Goal: Task Accomplishment & Management: Manage account settings

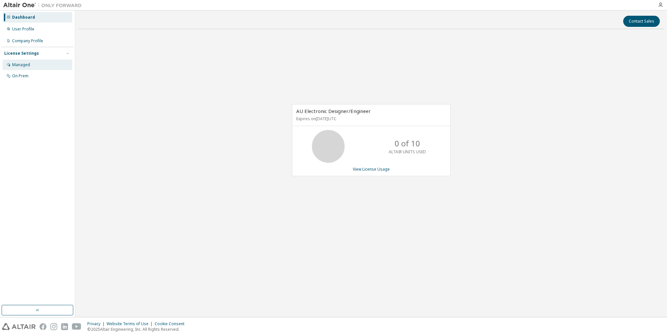
click at [28, 65] on div "Managed" at bounding box center [21, 64] width 18 height 5
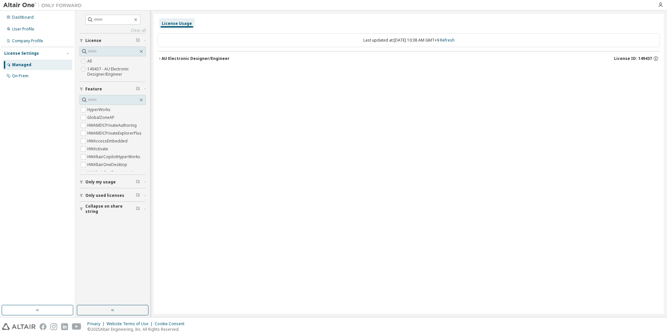
click at [182, 58] on div "AU Electronic Designer/Engineer" at bounding box center [196, 58] width 68 height 5
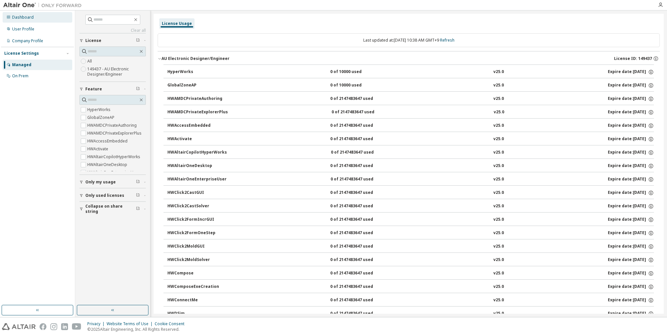
click at [26, 19] on div "Dashboard" at bounding box center [23, 17] width 22 height 5
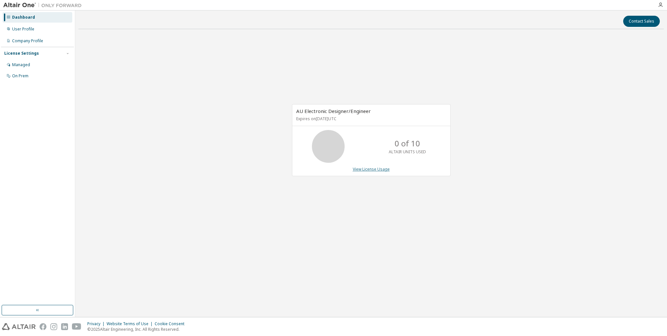
click at [381, 168] on link "View License Usage" at bounding box center [371, 169] width 37 height 6
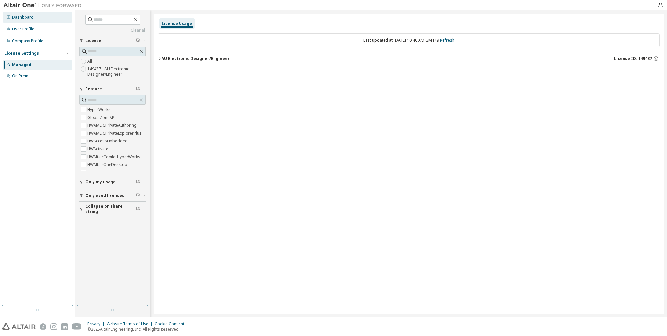
click at [25, 18] on div "Dashboard" at bounding box center [23, 17] width 22 height 5
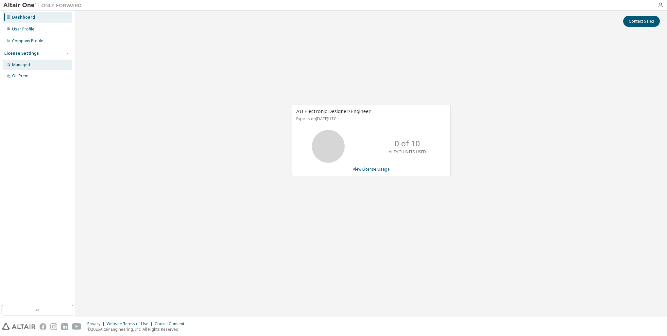
click at [24, 63] on div "Managed" at bounding box center [21, 64] width 18 height 5
click at [25, 64] on div "Managed" at bounding box center [21, 64] width 18 height 5
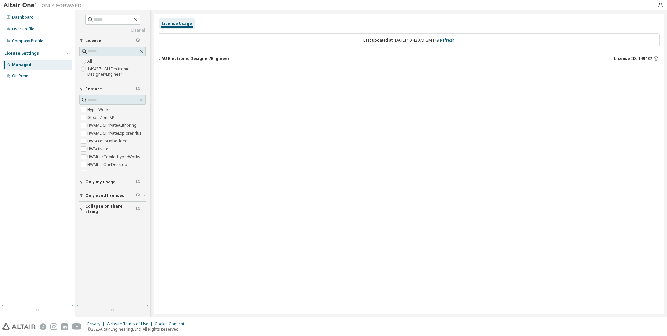
click at [162, 60] on div "AU Electronic Designer/Engineer" at bounding box center [196, 58] width 68 height 5
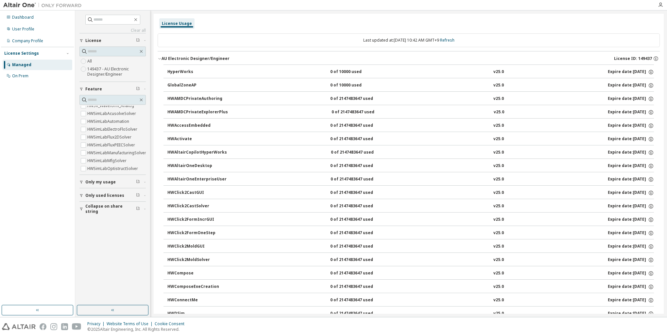
scroll to position [982, 0]
click at [81, 181] on icon "button" at bounding box center [82, 182] width 4 height 4
click at [81, 194] on icon "button" at bounding box center [82, 195] width 4 height 4
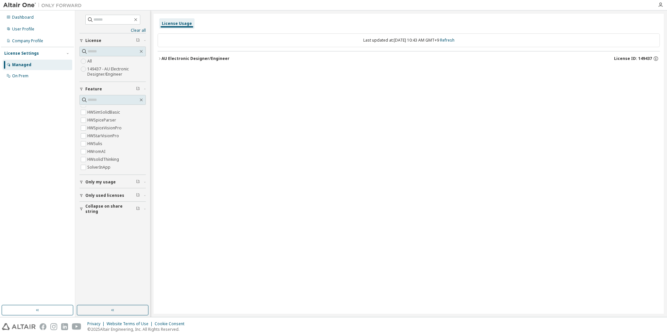
click at [161, 58] on icon "button" at bounding box center [160, 59] width 4 height 4
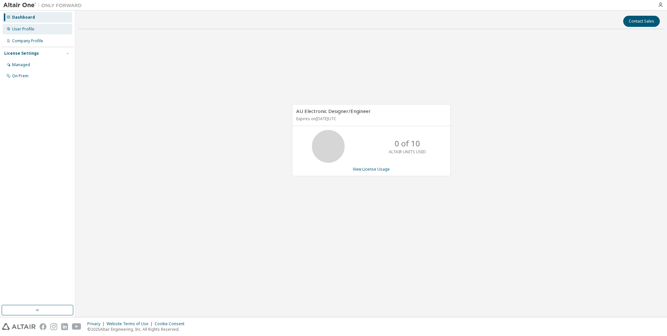
click at [29, 29] on div "User Profile" at bounding box center [23, 29] width 22 height 5
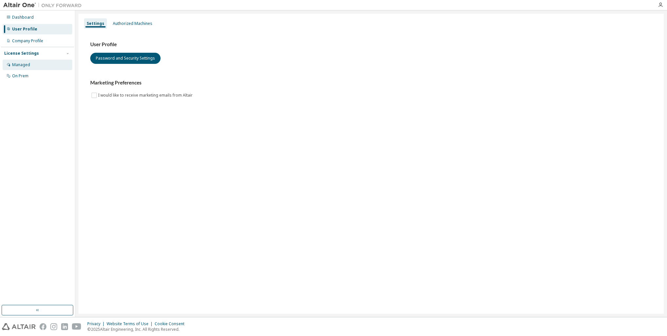
click at [27, 63] on div "Managed" at bounding box center [21, 64] width 18 height 5
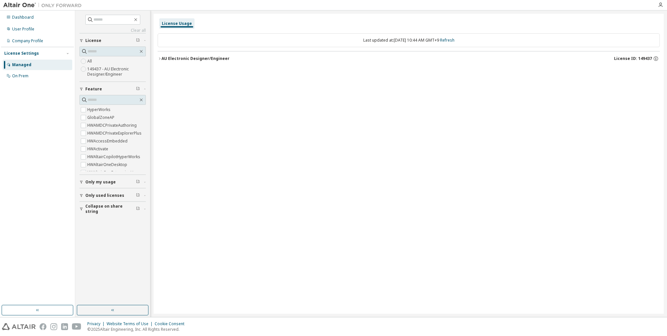
click at [185, 26] on div "License Usage" at bounding box center [176, 23] width 35 height 10
click at [21, 79] on div "On Prem" at bounding box center [38, 76] width 70 height 10
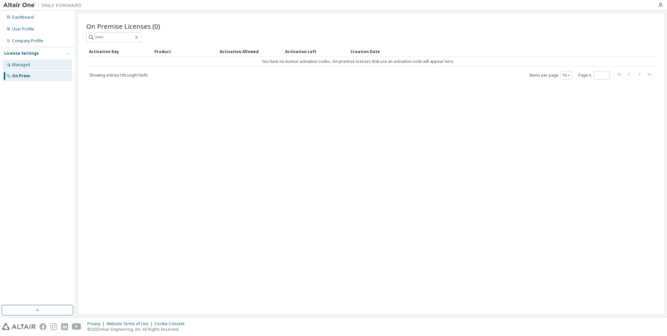
click at [24, 66] on div "Managed" at bounding box center [21, 64] width 18 height 5
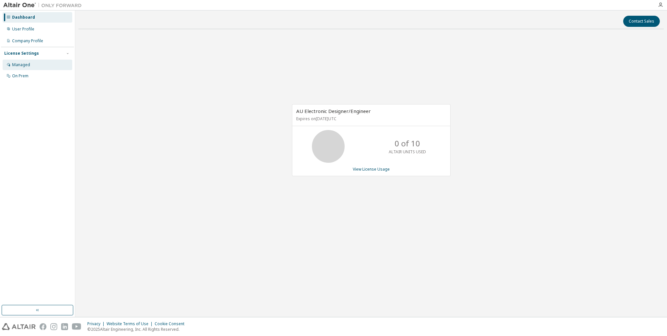
click at [23, 67] on div "Managed" at bounding box center [21, 64] width 18 height 5
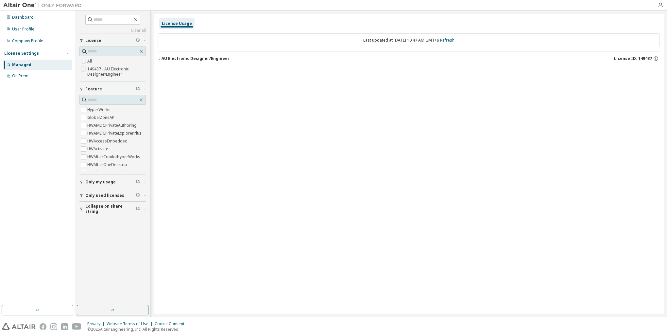
click at [28, 54] on div "License Settings" at bounding box center [21, 53] width 35 height 5
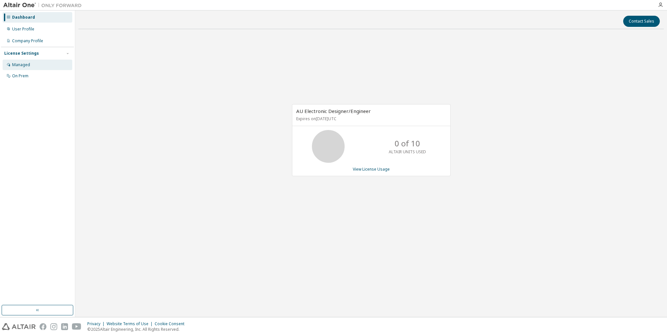
click at [21, 65] on div "Managed" at bounding box center [21, 64] width 18 height 5
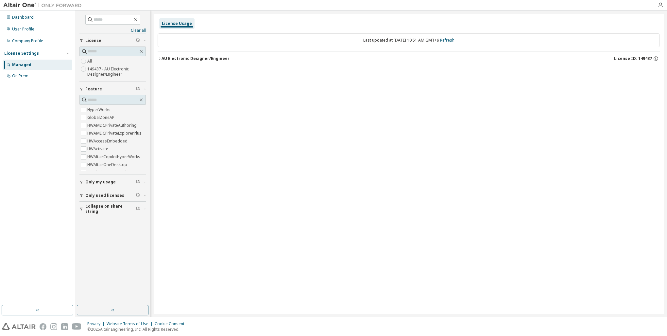
click at [160, 60] on icon "button" at bounding box center [160, 59] width 4 height 4
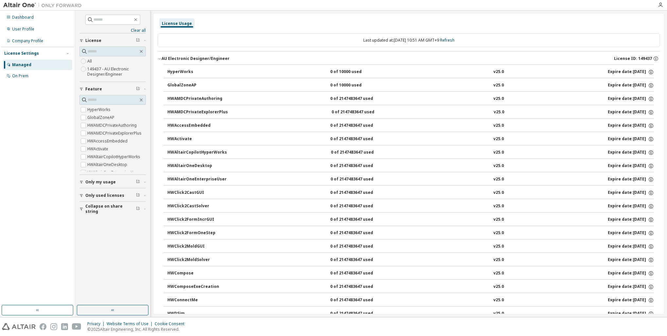
click at [182, 71] on div "HyperWorks" at bounding box center [197, 72] width 59 height 6
click at [201, 126] on div "HWAccessEmbedded" at bounding box center [197, 126] width 59 height 6
click at [651, 73] on icon "button" at bounding box center [651, 73] width 1 height 2
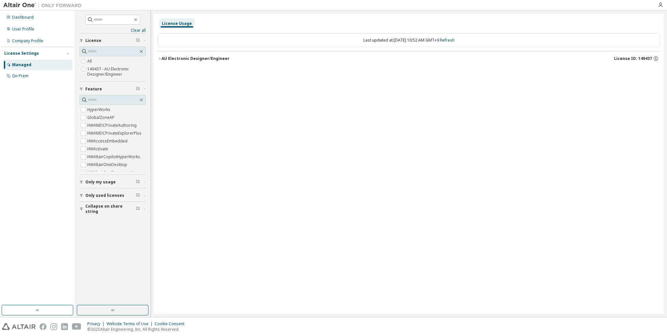
click at [81, 90] on icon "button" at bounding box center [82, 89] width 4 height 4
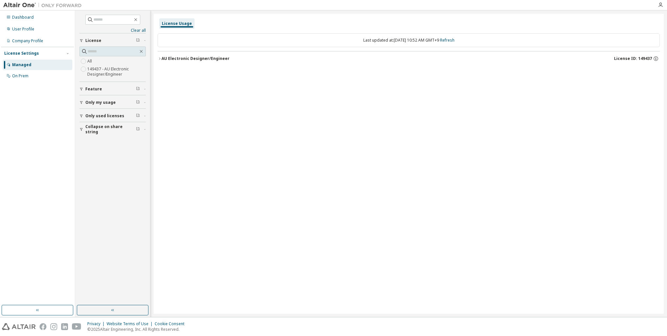
click at [81, 116] on icon "button" at bounding box center [82, 116] width 4 height 4
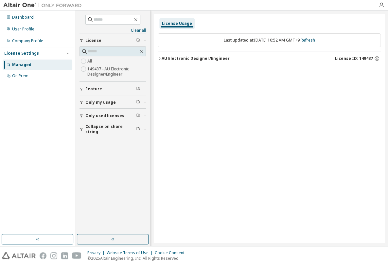
click at [261, 108] on div "License Usage Last updated at: [DATE] 10:52 AM GMT+9 Refresh AU Electronic Desi…" at bounding box center [269, 128] width 231 height 229
click at [186, 61] on div "AU Electronic Designer/Engineer" at bounding box center [196, 58] width 68 height 5
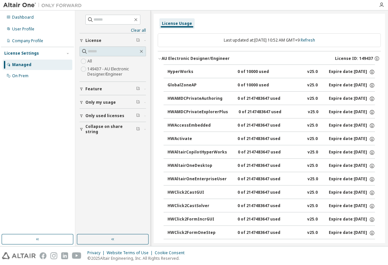
click at [186, 60] on div "AU Electronic Designer/Engineer" at bounding box center [196, 58] width 68 height 5
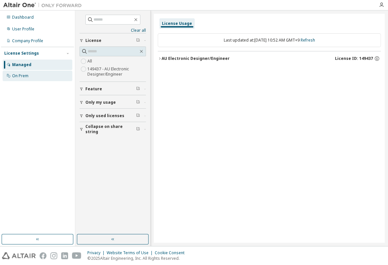
click at [33, 79] on div "On Prem" at bounding box center [38, 76] width 70 height 10
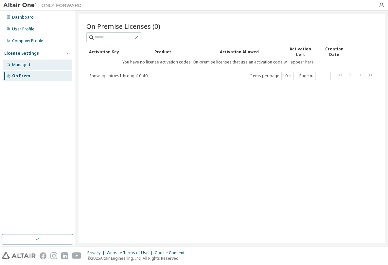
click at [24, 68] on div "Managed" at bounding box center [38, 65] width 70 height 10
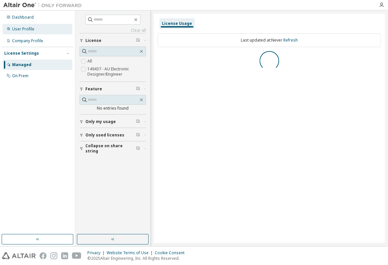
click at [30, 31] on div "User Profile" at bounding box center [23, 29] width 22 height 5
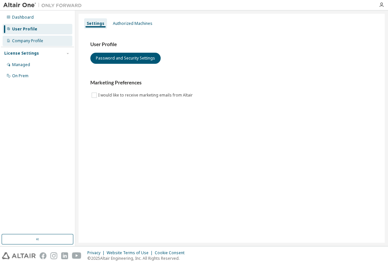
click at [29, 40] on div "Company Profile" at bounding box center [27, 40] width 31 height 5
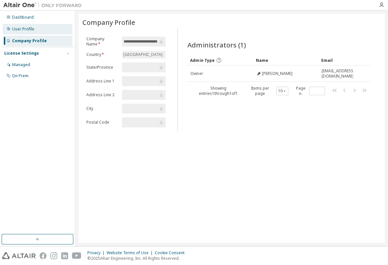
click at [29, 31] on div "User Profile" at bounding box center [23, 29] width 22 height 5
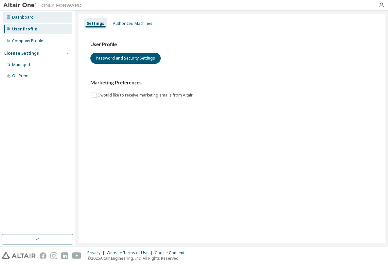
click at [29, 21] on div "Dashboard" at bounding box center [38, 17] width 70 height 10
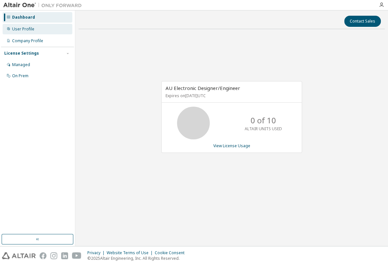
click at [30, 28] on div "User Profile" at bounding box center [23, 29] width 22 height 5
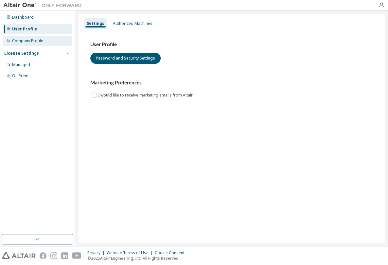
click at [30, 38] on div "Company Profile" at bounding box center [38, 41] width 70 height 10
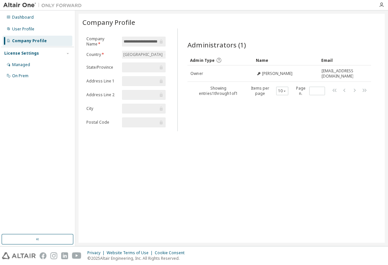
click at [28, 54] on div "License Settings" at bounding box center [21, 53] width 35 height 5
click at [27, 63] on div "Managed" at bounding box center [21, 64] width 18 height 5
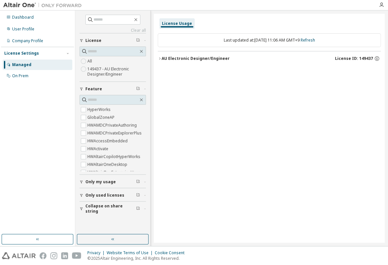
click at [82, 87] on icon "button" at bounding box center [82, 89] width 4 height 4
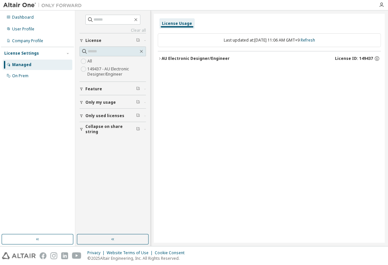
click at [107, 62] on div "All 149437 - AU Electronic Designer/Engineer" at bounding box center [113, 67] width 66 height 21
click at [105, 68] on label "149437 - AU Electronic Designer/Engineer" at bounding box center [116, 71] width 59 height 13
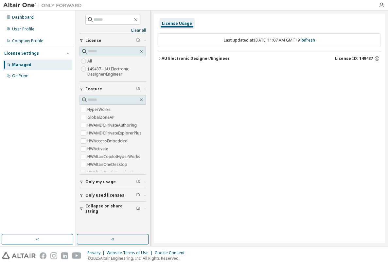
click at [80, 88] on icon "button" at bounding box center [82, 89] width 4 height 4
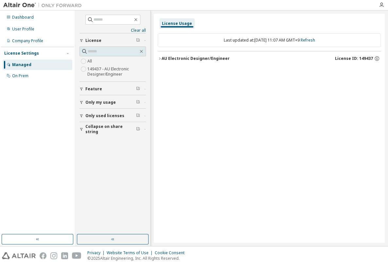
click at [82, 132] on button "Collapse on share string" at bounding box center [113, 129] width 66 height 14
click at [80, 117] on icon "button" at bounding box center [82, 116] width 4 height 4
click at [82, 103] on icon "button" at bounding box center [82, 102] width 4 height 4
click at [82, 88] on icon "button" at bounding box center [82, 89] width 4 height 4
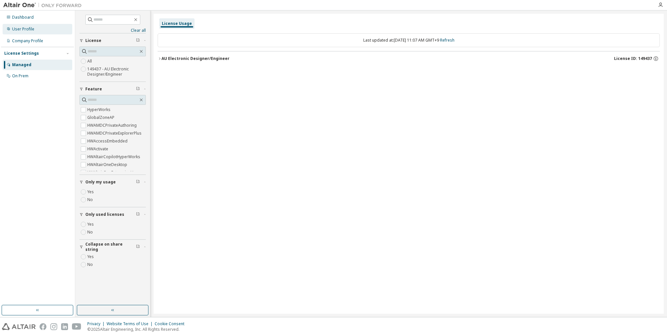
click at [36, 30] on div "User Profile" at bounding box center [38, 29] width 70 height 10
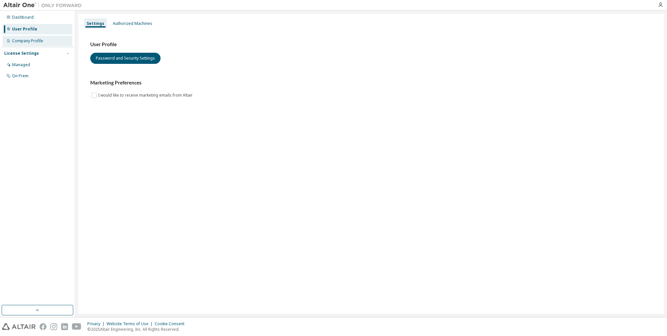
click at [34, 41] on div "Company Profile" at bounding box center [27, 40] width 31 height 5
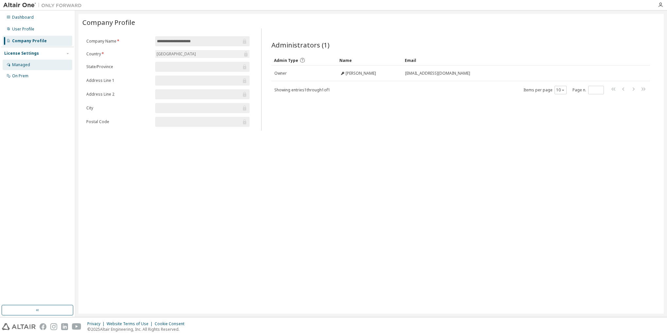
click at [30, 66] on div "Managed" at bounding box center [38, 65] width 70 height 10
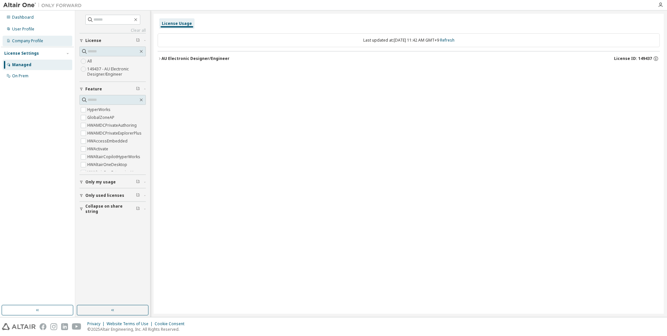
click at [37, 45] on div "Company Profile" at bounding box center [38, 41] width 70 height 10
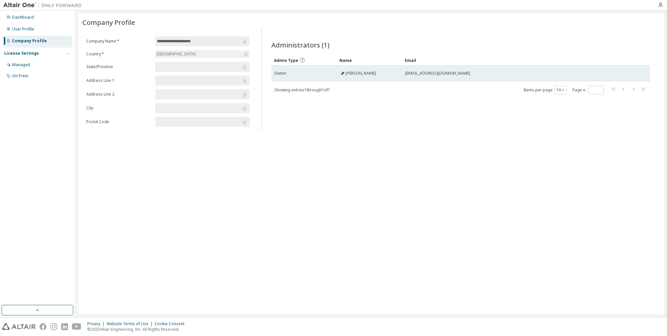
click at [290, 73] on div "Owner" at bounding box center [304, 73] width 60 height 5
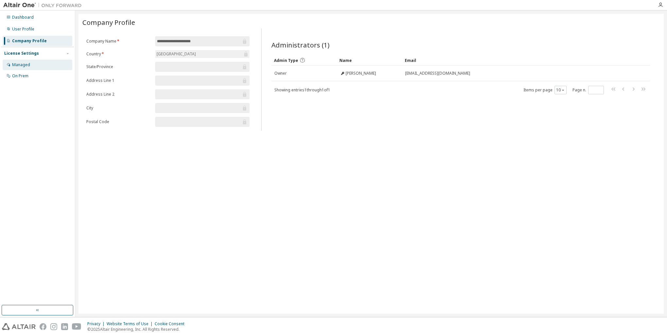
click at [24, 66] on div "Managed" at bounding box center [21, 64] width 18 height 5
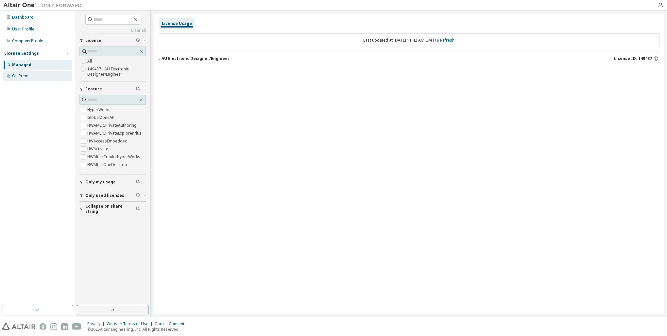
click at [24, 77] on div "On Prem" at bounding box center [20, 75] width 16 height 5
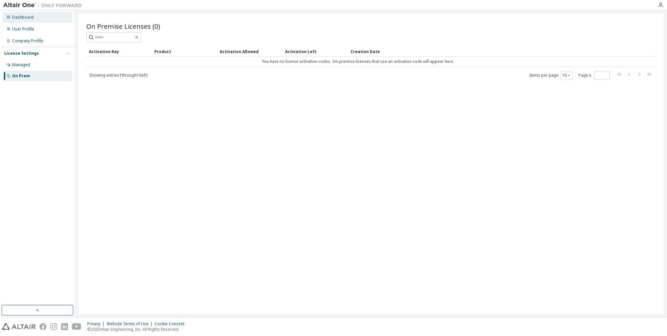
click at [30, 19] on div "Dashboard" at bounding box center [23, 17] width 22 height 5
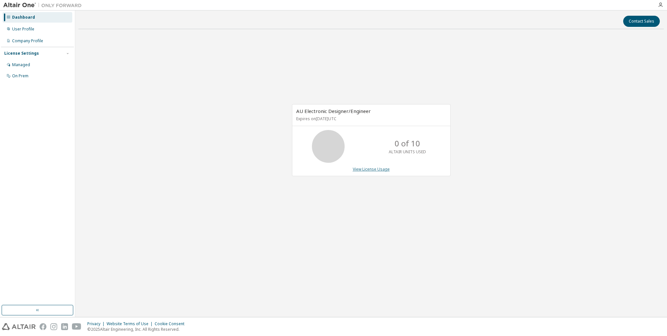
click at [374, 169] on link "View License Usage" at bounding box center [371, 169] width 37 height 6
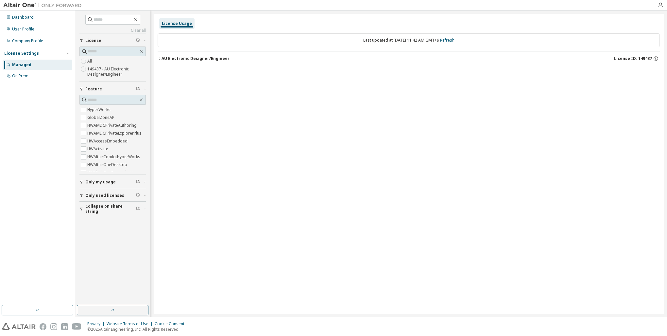
click at [24, 54] on div "License Settings" at bounding box center [21, 53] width 35 height 5
click at [25, 53] on div "License Settings" at bounding box center [21, 53] width 35 height 5
click at [27, 15] on div "Dashboard" at bounding box center [23, 17] width 22 height 5
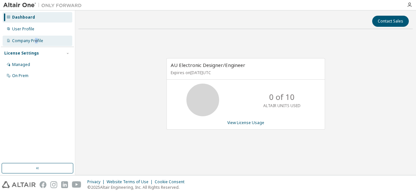
click at [36, 43] on div "Company Profile" at bounding box center [27, 40] width 31 height 5
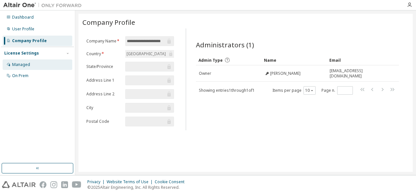
click at [26, 65] on div "Managed" at bounding box center [21, 64] width 18 height 5
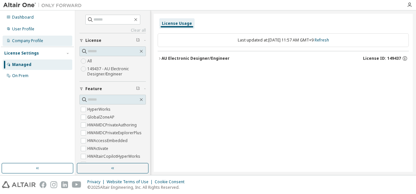
click at [33, 41] on div "Company Profile" at bounding box center [27, 40] width 31 height 5
